Goal: Information Seeking & Learning: Find contact information

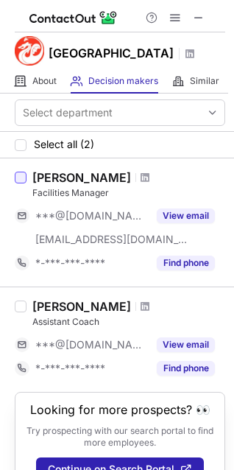
click at [25, 178] on div at bounding box center [21, 178] width 12 height 12
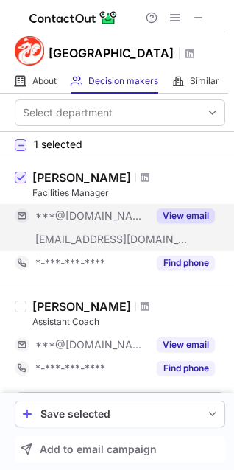
click at [195, 215] on button "View email" at bounding box center [186, 215] width 58 height 15
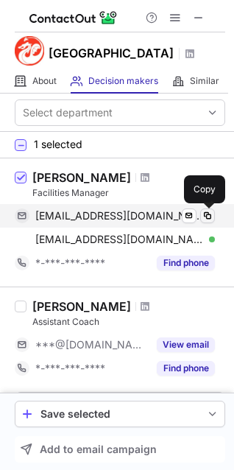
click at [208, 215] on span at bounding box center [208, 216] width 12 height 12
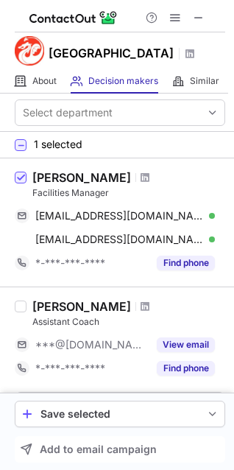
drag, startPoint x: 33, startPoint y: 179, endPoint x: 127, endPoint y: 177, distance: 94.3
click at [127, 177] on div "Michael Mcbride" at bounding box center [81, 177] width 99 height 15
drag, startPoint x: 110, startPoint y: 177, endPoint x: 135, endPoint y: 189, distance: 27.0
click at [135, 189] on div "Facilities Manager" at bounding box center [128, 192] width 193 height 13
drag, startPoint x: 37, startPoint y: 178, endPoint x: 143, endPoint y: 177, distance: 106.1
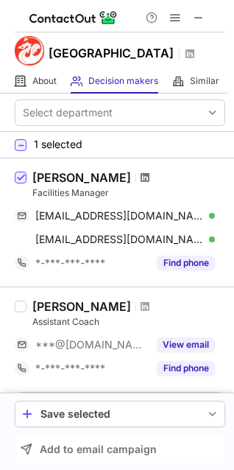
click at [143, 177] on span at bounding box center [145, 178] width 9 height 12
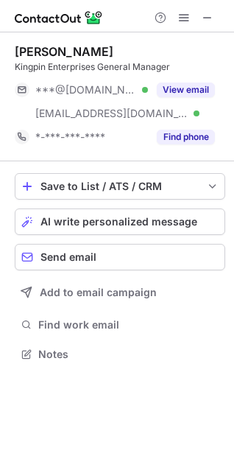
scroll to position [344, 234]
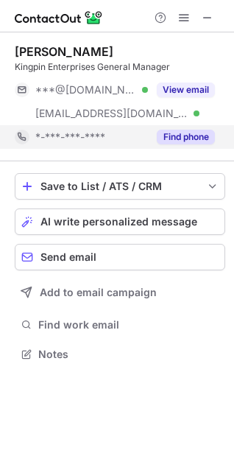
click at [183, 136] on button "Find phone" at bounding box center [186, 137] width 58 height 15
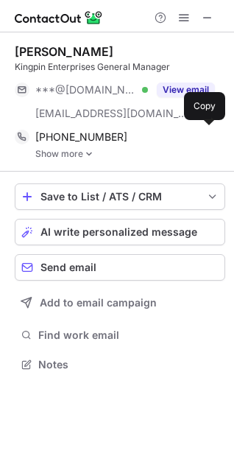
scroll to position [354, 234]
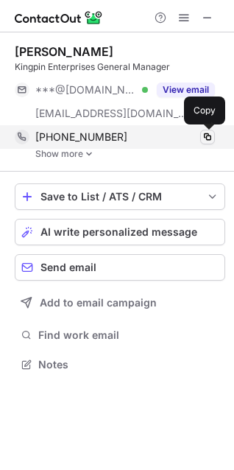
click at [208, 141] on span at bounding box center [208, 137] width 12 height 12
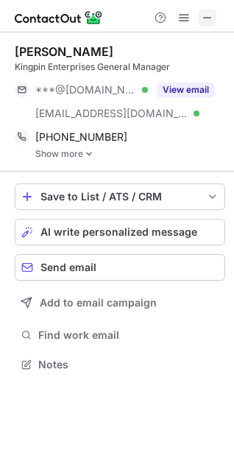
click at [203, 12] on span at bounding box center [208, 18] width 12 height 12
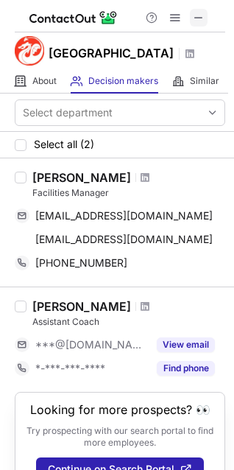
click at [200, 21] on span at bounding box center [199, 18] width 12 height 12
click at [26, 182] on div at bounding box center [21, 178] width 12 height 12
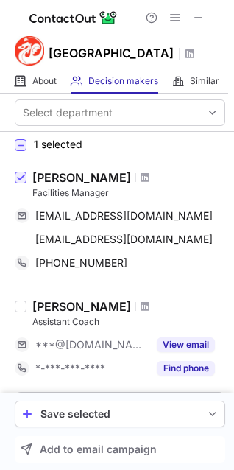
drag, startPoint x: 29, startPoint y: 177, endPoint x: 124, endPoint y: 177, distance: 95.7
click at [124, 177] on div "Michael Mcbride Facilities Manager cantcatch226@yahoo.com Send email Copy mikeb…" at bounding box center [126, 222] width 199 height 105
copy div "Michael Mcbride"
click at [191, 183] on div "Michael Mcbride" at bounding box center [128, 177] width 193 height 15
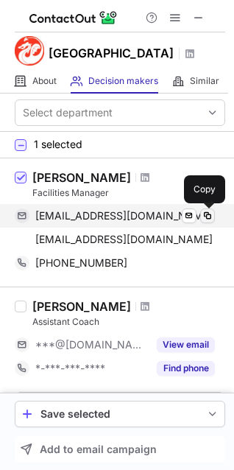
click at [208, 211] on span at bounding box center [208, 216] width 12 height 12
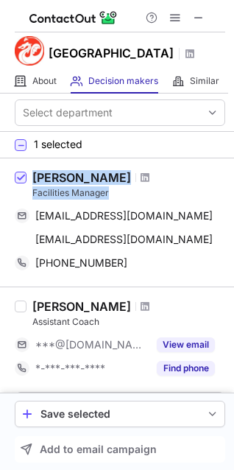
drag, startPoint x: 113, startPoint y: 194, endPoint x: 9, endPoint y: 193, distance: 103.9
click at [9, 193] on div "Michael Mcbride Facilities Manager cantcatch226@yahoo.com Send email Copy mikeb…" at bounding box center [117, 222] width 234 height 128
click at [102, 191] on div "Facilities Manager" at bounding box center [128, 192] width 193 height 13
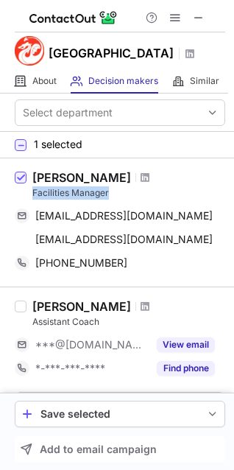
drag, startPoint x: 32, startPoint y: 197, endPoint x: 113, endPoint y: 195, distance: 81.0
click at [113, 195] on div "Michael Mcbride Facilities Manager cantcatch226@yahoo.com Send email Copy mikeb…" at bounding box center [126, 222] width 199 height 105
copy div "Facilities Manager"
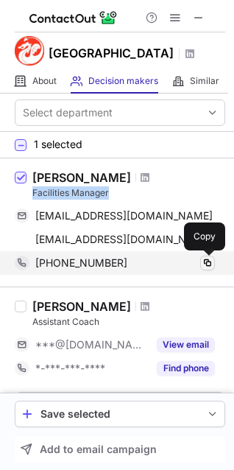
click at [213, 258] on span at bounding box center [208, 263] width 12 height 12
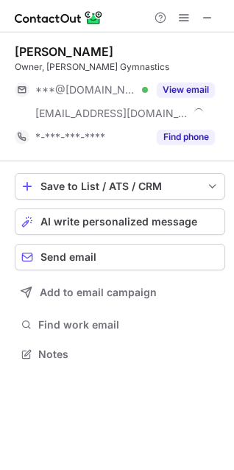
scroll to position [344, 234]
drag, startPoint x: 103, startPoint y: 49, endPoint x: 13, endPoint y: 59, distance: 90.4
click at [13, 59] on div "Brett Garland Owner, Garland's Gymnastics ***@msn.com Verified ***@garlandsgymn…" at bounding box center [117, 204] width 234 height 344
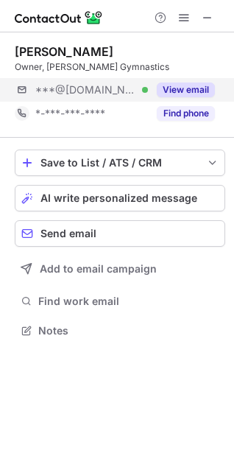
scroll to position [320, 234]
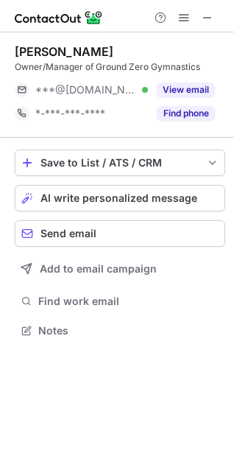
scroll to position [320, 234]
drag, startPoint x: 117, startPoint y: 51, endPoint x: 18, endPoint y: 54, distance: 99.5
click at [18, 54] on div "[PERSON_NAME]" at bounding box center [120, 51] width 211 height 15
copy div "[PERSON_NAME]"
click at [159, 43] on div "Chandra Chaffins Owner/Manager of Ground Zero Gymnastics ***@comcast.net Verifi…" at bounding box center [120, 84] width 211 height 105
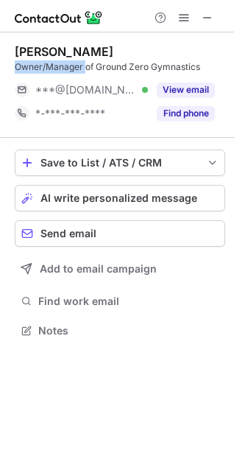
drag, startPoint x: 84, startPoint y: 66, endPoint x: 7, endPoint y: 71, distance: 77.5
click at [7, 71] on div "Chandra Chaffins Owner/Manager of Ground Zero Gymnastics ***@comcast.net Verifi…" at bounding box center [117, 192] width 234 height 320
copy div "Owner/Manager"
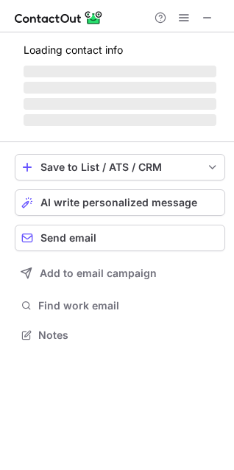
scroll to position [320, 234]
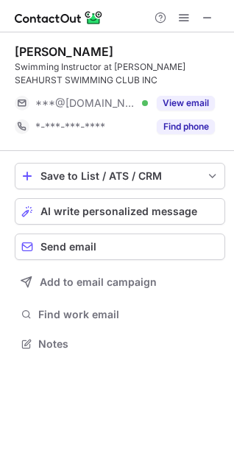
scroll to position [334, 234]
drag, startPoint x: 88, startPoint y: 49, endPoint x: 21, endPoint y: 59, distance: 67.0
click at [16, 63] on div "Betsy Akina Swimming Instructor at GREGORY SEAHURST SWIMMING CLUB INC" at bounding box center [120, 65] width 211 height 43
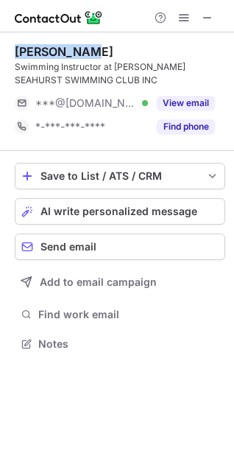
drag, startPoint x: 14, startPoint y: 50, endPoint x: 111, endPoint y: 49, distance: 97.2
click at [110, 49] on div "Betsy Akina Swimming Instructor at GREGORY SEAHURST SWIMMING CLUB INC ***@comca…" at bounding box center [117, 199] width 234 height 334
copy div "Betsy Akina"
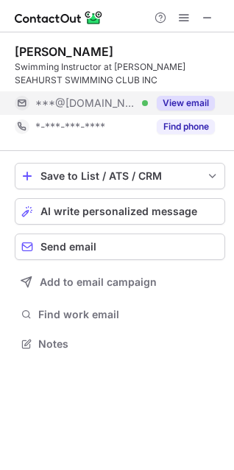
click at [147, 93] on div "***@comcast.net Verified" at bounding box center [81, 103] width 133 height 24
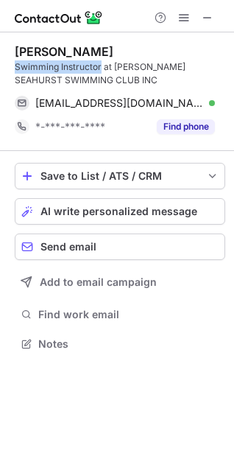
drag, startPoint x: 102, startPoint y: 66, endPoint x: 13, endPoint y: 67, distance: 88.4
click at [13, 67] on div "Betsy Akina Swimming Instructor at GREGORY SEAHURST SWIMMING CLUB INC betsyakin…" at bounding box center [117, 199] width 234 height 334
copy div "Swimming Instructor"
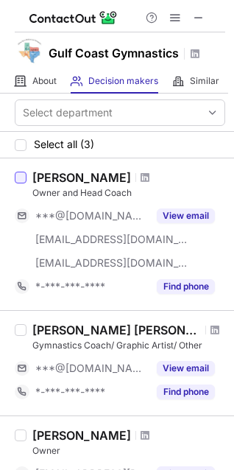
click at [17, 177] on div at bounding box center [21, 178] width 12 height 12
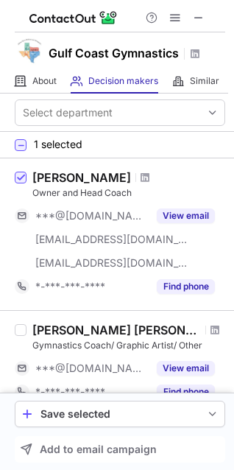
drag, startPoint x: 35, startPoint y: 172, endPoint x: 135, endPoint y: 175, distance: 99.4
click at [131, 175] on div "[PERSON_NAME]" at bounding box center [81, 177] width 99 height 15
copy div "[PERSON_NAME]"
click at [197, 147] on div "1 selected" at bounding box center [117, 145] width 234 height 27
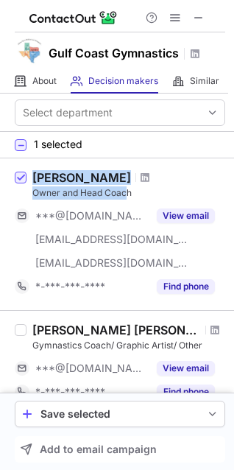
drag, startPoint x: 26, startPoint y: 192, endPoint x: 127, endPoint y: 194, distance: 100.9
click at [127, 194] on div "Wayne Thompson Owner and Head Coach ***@gmail.com ***@gulfgymnastics.com ***@ve…" at bounding box center [117, 234] width 234 height 152
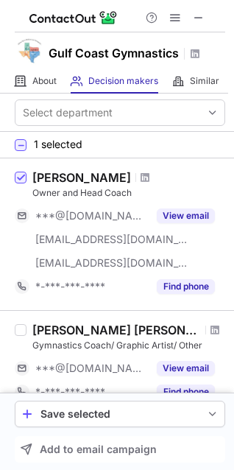
click at [150, 193] on div "Owner and Head Coach" at bounding box center [128, 192] width 193 height 13
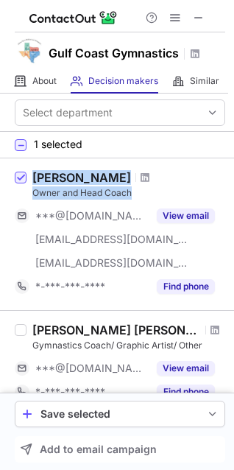
drag, startPoint x: 136, startPoint y: 194, endPoint x: 23, endPoint y: 200, distance: 113.6
click at [23, 200] on div "Wayne Thompson Owner and Head Coach ***@gmail.com ***@gulfgymnastics.com ***@ve…" at bounding box center [117, 234] width 234 height 152
click at [158, 193] on div "Owner and Head Coach" at bounding box center [128, 192] width 193 height 13
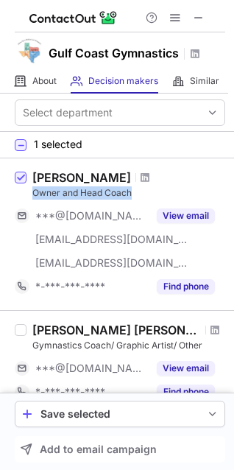
drag, startPoint x: 134, startPoint y: 194, endPoint x: 33, endPoint y: 195, distance: 100.9
click at [33, 195] on div "Owner and Head Coach" at bounding box center [128, 192] width 193 height 13
copy div "Owner and Head Coach"
click at [188, 179] on div "Wayne Thompson" at bounding box center [128, 177] width 193 height 15
click at [150, 179] on span at bounding box center [145, 178] width 9 height 12
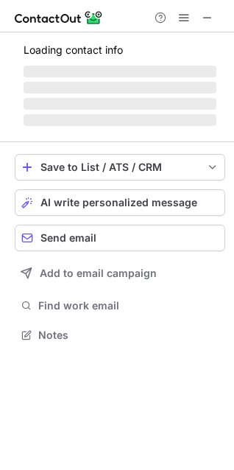
scroll to position [344, 234]
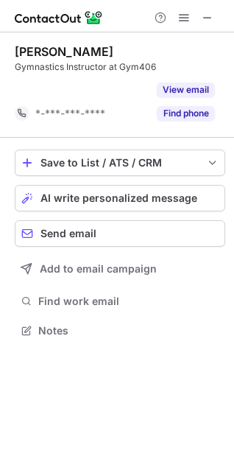
scroll to position [297, 234]
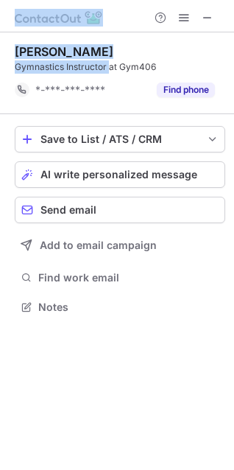
drag, startPoint x: 110, startPoint y: 66, endPoint x: -4, endPoint y: 64, distance: 114.9
click at [0, 64] on html "izac wiles Gymnastics Instructor at Gym406 *-***-***-**** Find phone Save to Li…" at bounding box center [117, 235] width 234 height 470
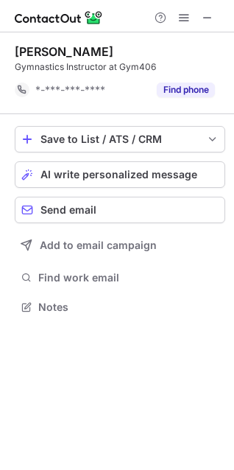
click at [145, 63] on div "Gymnastics Instructor at Gym406" at bounding box center [120, 66] width 211 height 13
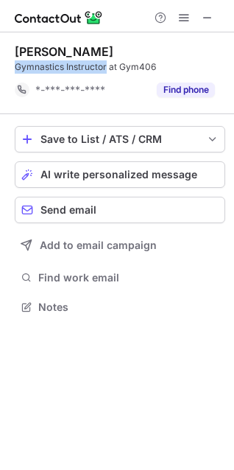
drag, startPoint x: 108, startPoint y: 66, endPoint x: 7, endPoint y: 60, distance: 100.3
click at [7, 60] on div "izac wiles Gymnastics Instructor at Gym406 *-***-***-**** Find phone Save to Li…" at bounding box center [117, 180] width 234 height 297
copy div "Gymnastics Instructor"
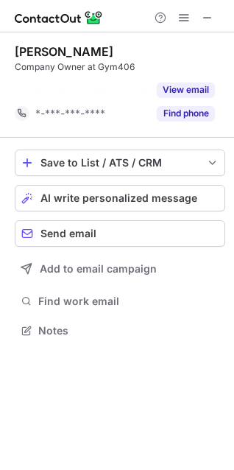
scroll to position [297, 234]
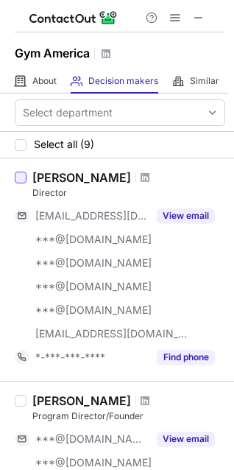
click at [23, 177] on div at bounding box center [21, 178] width 12 height 12
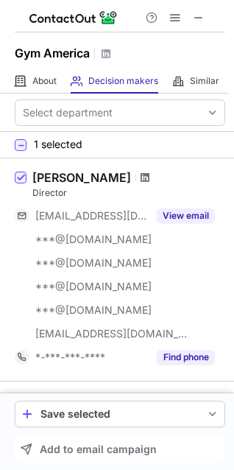
click at [150, 180] on span at bounding box center [145, 178] width 9 height 12
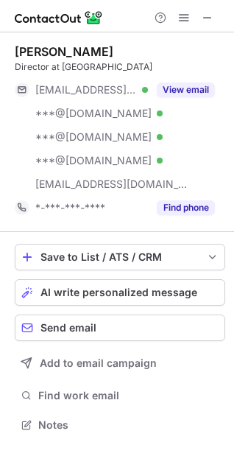
scroll to position [415, 234]
drag, startPoint x: 130, startPoint y: 50, endPoint x: 9, endPoint y: 45, distance: 120.9
click at [9, 45] on div "[PERSON_NAME] Director at Gym America [EMAIL_ADDRESS][DOMAIN_NAME] Verified ***…" at bounding box center [117, 239] width 234 height 415
copy div "Claudia Kretschmer"
click at [144, 63] on div "Director at Gym America" at bounding box center [120, 66] width 211 height 13
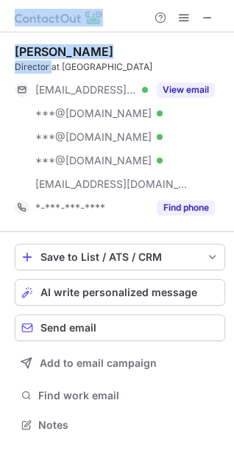
drag, startPoint x: 52, startPoint y: 64, endPoint x: -3, endPoint y: 80, distance: 57.4
click at [0, 80] on html "Claudia Kretschmer Director at Gym America ***@mac.com Verified ***@yahoo.com V…" at bounding box center [117, 235] width 234 height 470
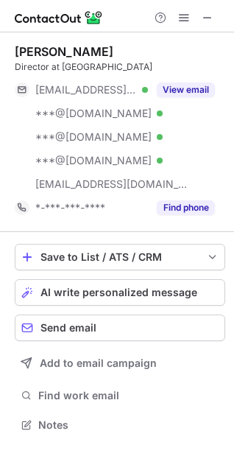
click at [141, 63] on div "Director at Gym America" at bounding box center [120, 66] width 211 height 13
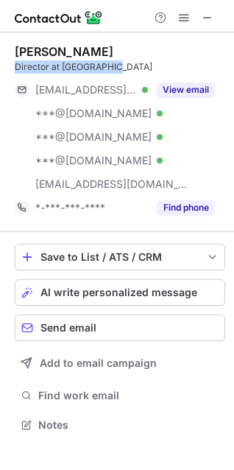
drag, startPoint x: 136, startPoint y: 68, endPoint x: 4, endPoint y: 62, distance: 132.7
click at [4, 62] on div "Claudia Kretschmer Director at Gym America ***@mac.com Verified ***@yahoo.com V…" at bounding box center [117, 239] width 234 height 415
copy div "Director at Gym America"
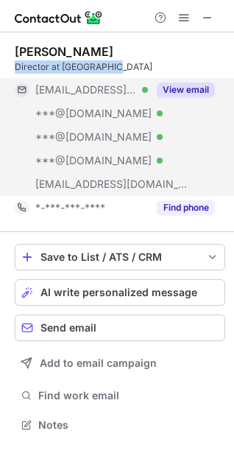
click at [185, 85] on button "View email" at bounding box center [186, 89] width 58 height 15
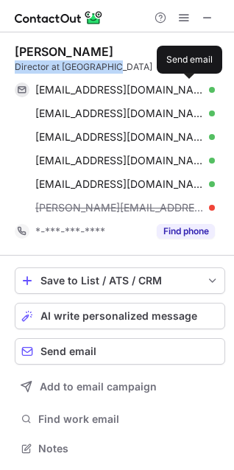
scroll to position [438, 224]
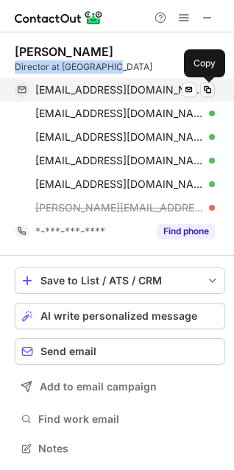
click at [208, 88] on span at bounding box center [208, 90] width 12 height 12
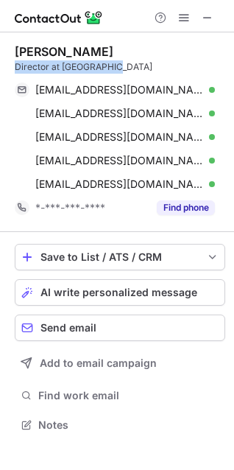
scroll to position [415, 234]
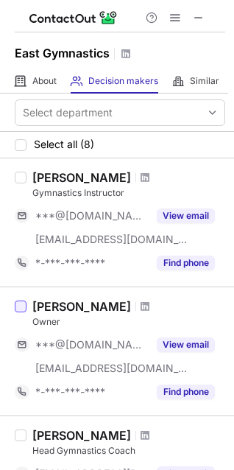
click at [26, 310] on div at bounding box center [21, 306] width 12 height 12
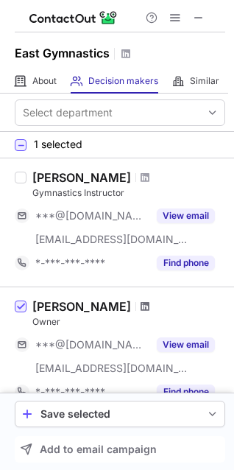
click at [141, 306] on span at bounding box center [145, 306] width 9 height 12
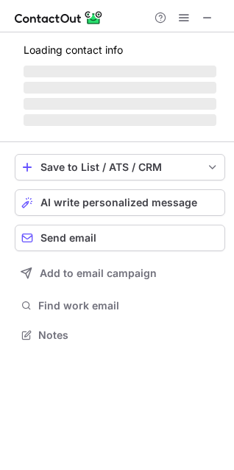
scroll to position [344, 234]
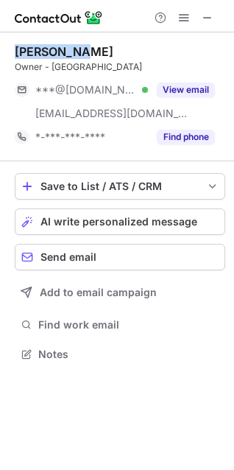
drag, startPoint x: 84, startPoint y: 47, endPoint x: 6, endPoint y: 45, distance: 78.1
click at [6, 45] on div "[PERSON_NAME] Owner - Berks East Gymnastics ***@[DOMAIN_NAME] Verified [EMAIL_A…" at bounding box center [117, 204] width 234 height 344
copy div "[PERSON_NAME]"
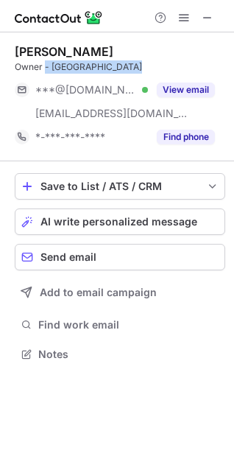
drag, startPoint x: 45, startPoint y: 69, endPoint x: 0, endPoint y: 74, distance: 45.2
click at [2, 74] on div "[PERSON_NAME] Owner - Berks East Gymnastics ***@[DOMAIN_NAME] Verified [EMAIL_A…" at bounding box center [117, 204] width 234 height 344
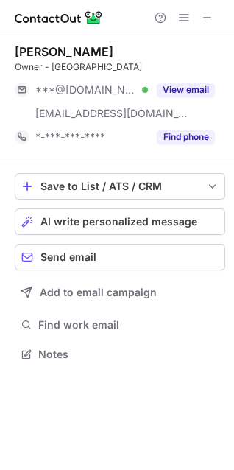
click at [18, 65] on div "Owner - [GEOGRAPHIC_DATA]" at bounding box center [120, 66] width 211 height 13
drag, startPoint x: 13, startPoint y: 66, endPoint x: 52, endPoint y: 67, distance: 39.0
click at [52, 67] on div "Mike Vanim Owner - Berks East Gymnastics ***@gmail.com Verified ***@berkseastgy…" at bounding box center [117, 204] width 234 height 344
copy div "Owner -"
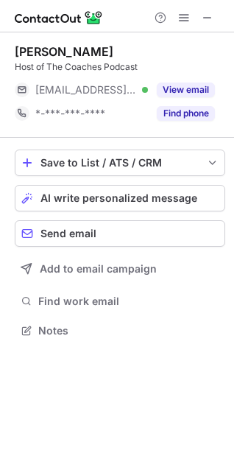
scroll to position [320, 234]
drag, startPoint x: 108, startPoint y: 51, endPoint x: 7, endPoint y: 60, distance: 101.3
click at [7, 60] on div "[PERSON_NAME] Host of The Coaches Podcast [EMAIL_ADDRESS][US_STATE][GEOGRAPHIC_…" at bounding box center [117, 192] width 234 height 320
drag, startPoint x: 13, startPoint y: 50, endPoint x: 123, endPoint y: 52, distance: 109.8
click at [123, 52] on div "[PERSON_NAME] Host of The Coaches Podcast [EMAIL_ADDRESS][US_STATE][GEOGRAPHIC_…" at bounding box center [117, 192] width 234 height 320
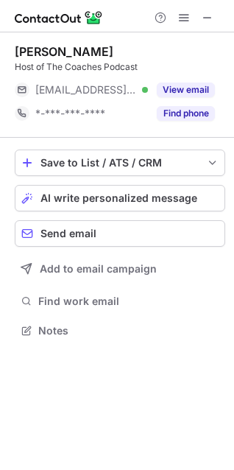
copy div "[PERSON_NAME]"
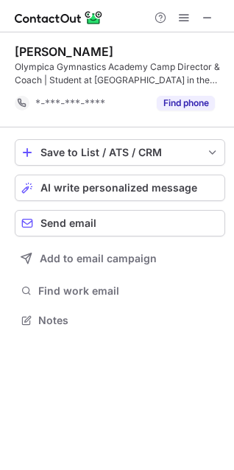
scroll to position [310, 234]
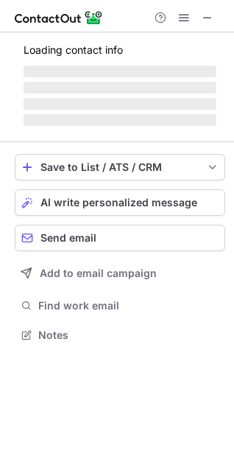
scroll to position [320, 234]
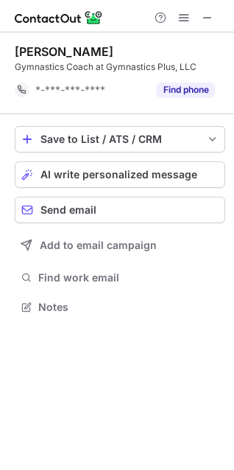
scroll to position [297, 234]
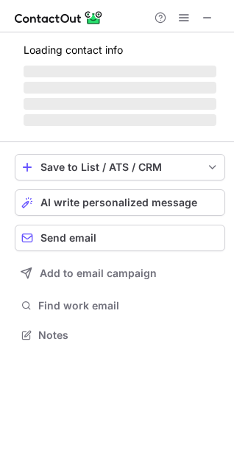
scroll to position [320, 234]
